Goal: Connect with others: Connect with others

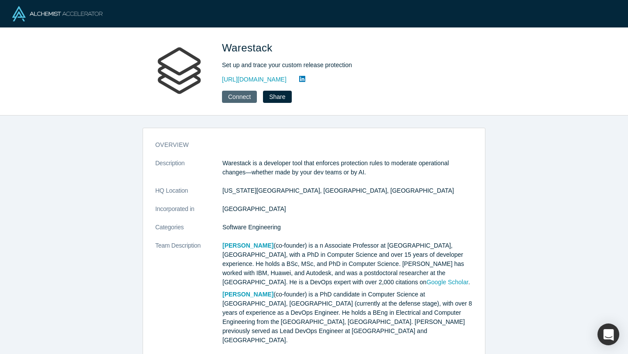
click at [242, 99] on button "Connect" at bounding box center [239, 97] width 35 height 12
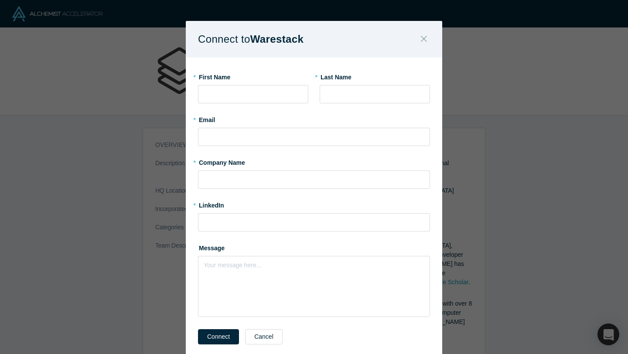
click at [423, 38] on icon "Close" at bounding box center [424, 39] width 6 height 6
